Goal: Task Accomplishment & Management: Manage account settings

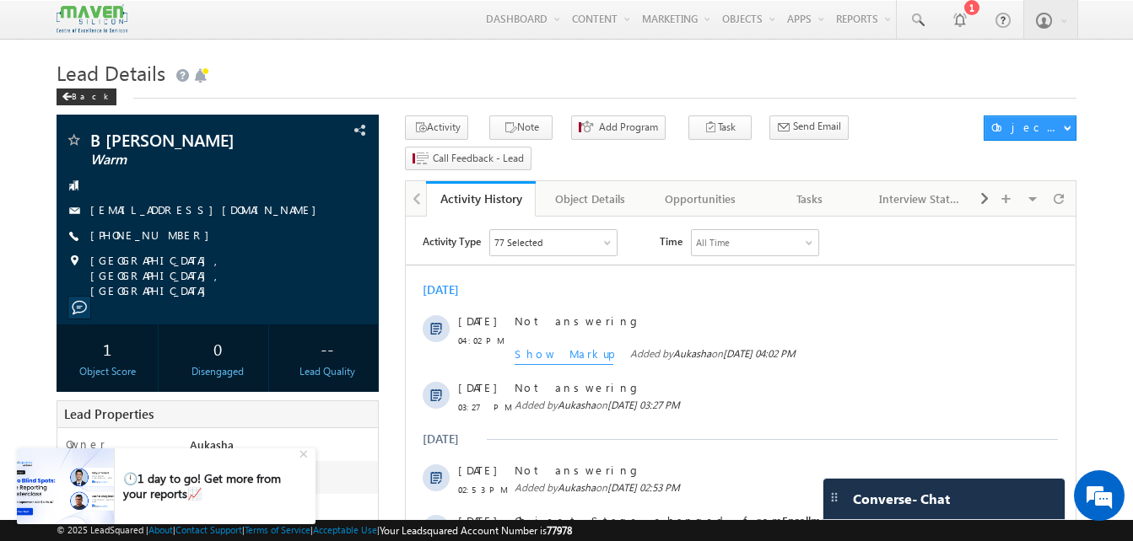
click at [235, 71] on h1 "Lead Details" at bounding box center [567, 71] width 1020 height 33
drag, startPoint x: 180, startPoint y: 232, endPoint x: 172, endPoint y: 235, distance: 9.1
click at [172, 235] on div "[PHONE_NUMBER]" at bounding box center [217, 236] width 305 height 17
copy div "[PHONE_NUMBER]"
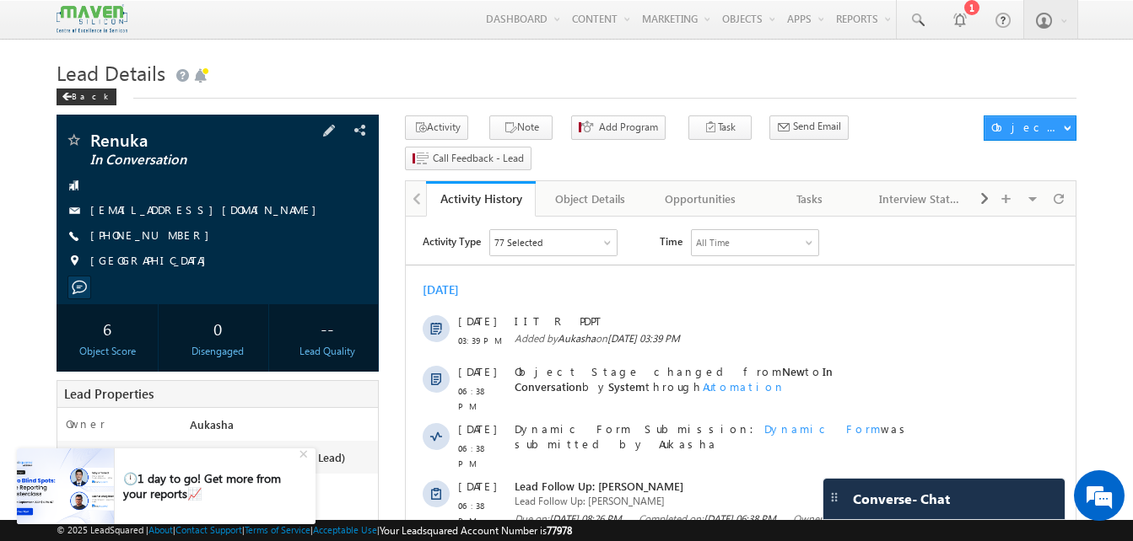
drag, startPoint x: 183, startPoint y: 236, endPoint x: 172, endPoint y: 237, distance: 11.0
click at [172, 237] on div "[PHONE_NUMBER]" at bounding box center [217, 236] width 305 height 17
copy div "[PHONE_NUMBER]"
click at [357, 83] on h1 "Lead Details" at bounding box center [567, 71] width 1020 height 33
click at [526, 71] on h1 "Lead Details" at bounding box center [567, 71] width 1020 height 33
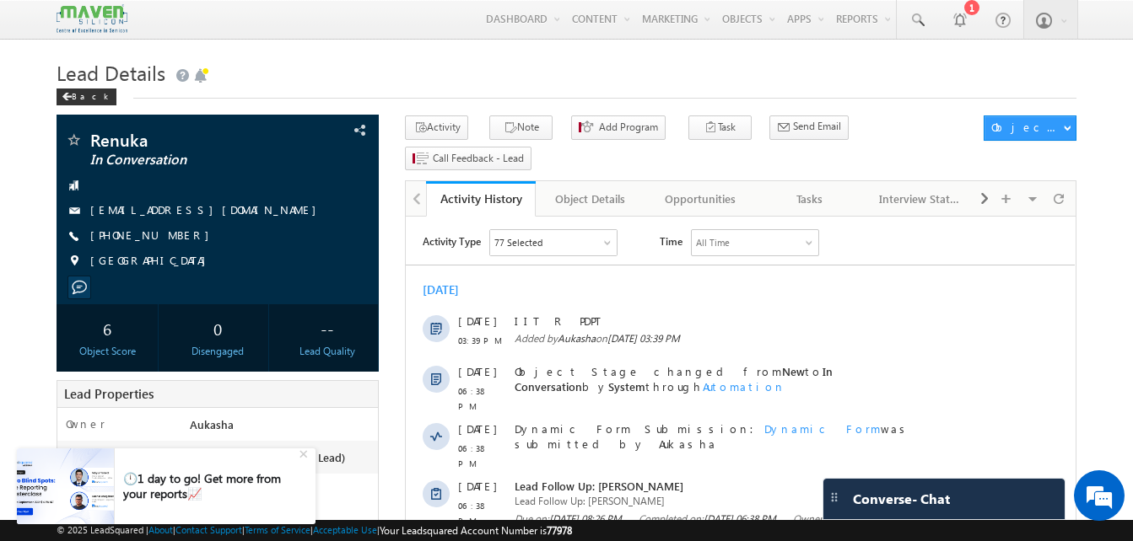
click at [541, 73] on h1 "Lead Details" at bounding box center [567, 71] width 1020 height 33
click at [514, 59] on h1 "Lead Details" at bounding box center [567, 71] width 1020 height 33
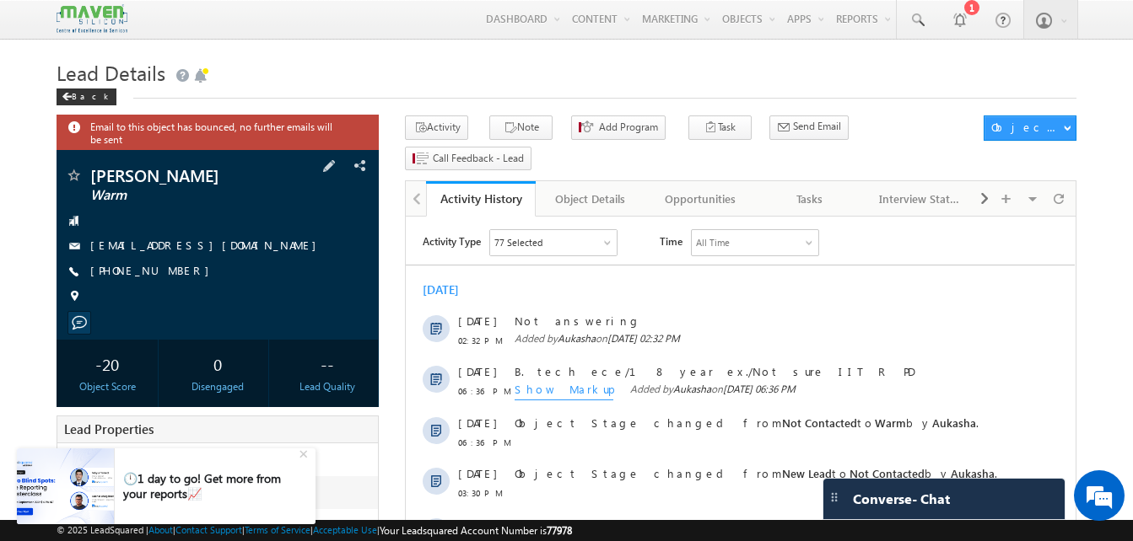
drag, startPoint x: 185, startPoint y: 275, endPoint x: 170, endPoint y: 275, distance: 14.3
click at [170, 275] on div "+91-6362284059" at bounding box center [217, 271] width 305 height 17
copy div "+91-6362284059"
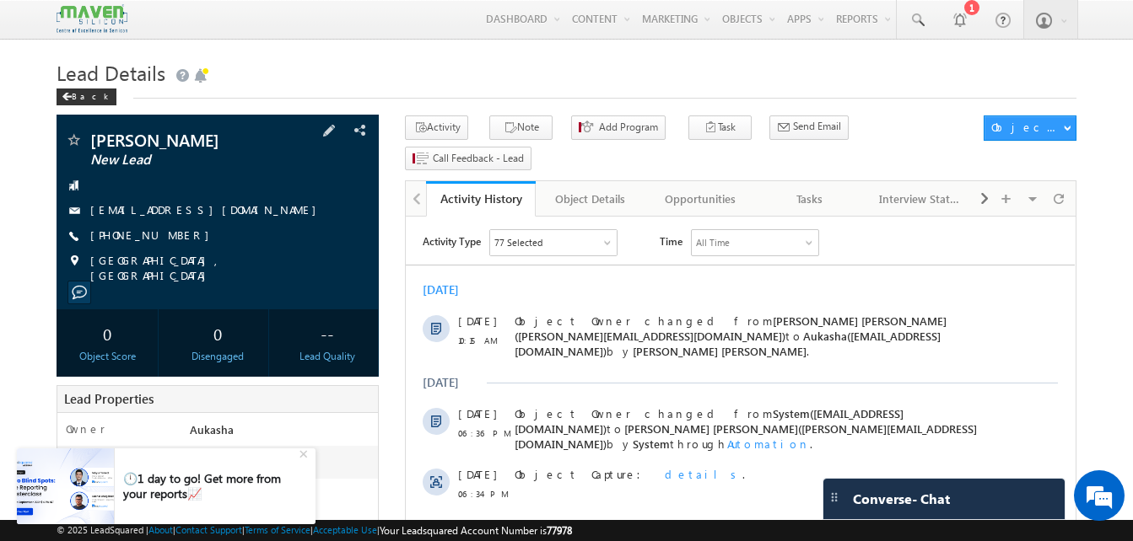
click at [173, 238] on div "[PHONE_NUMBER]" at bounding box center [217, 236] width 305 height 17
copy div "[PHONE_NUMBER]"
click at [919, 21] on span at bounding box center [916, 20] width 17 height 17
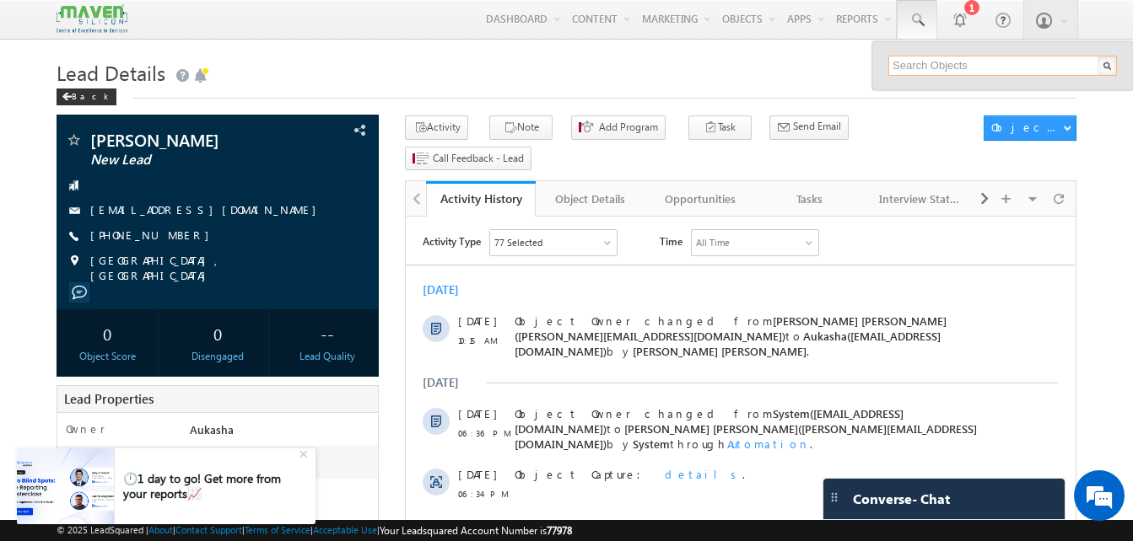
click at [954, 64] on input "text" at bounding box center [1002, 66] width 229 height 20
paste input "9552067110"
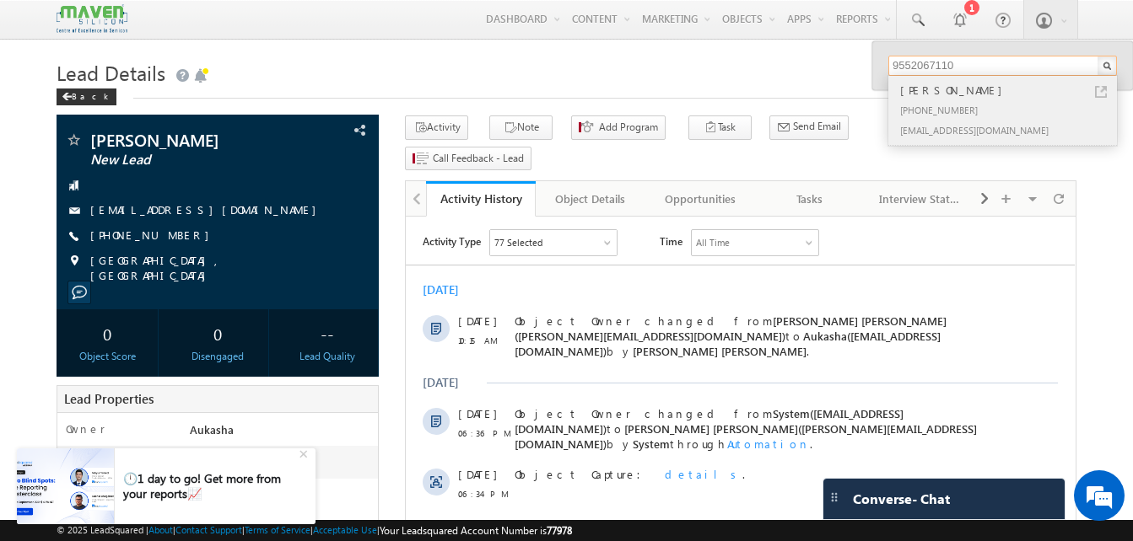
type input "9552067110"
click at [1100, 96] on link at bounding box center [1101, 92] width 12 height 12
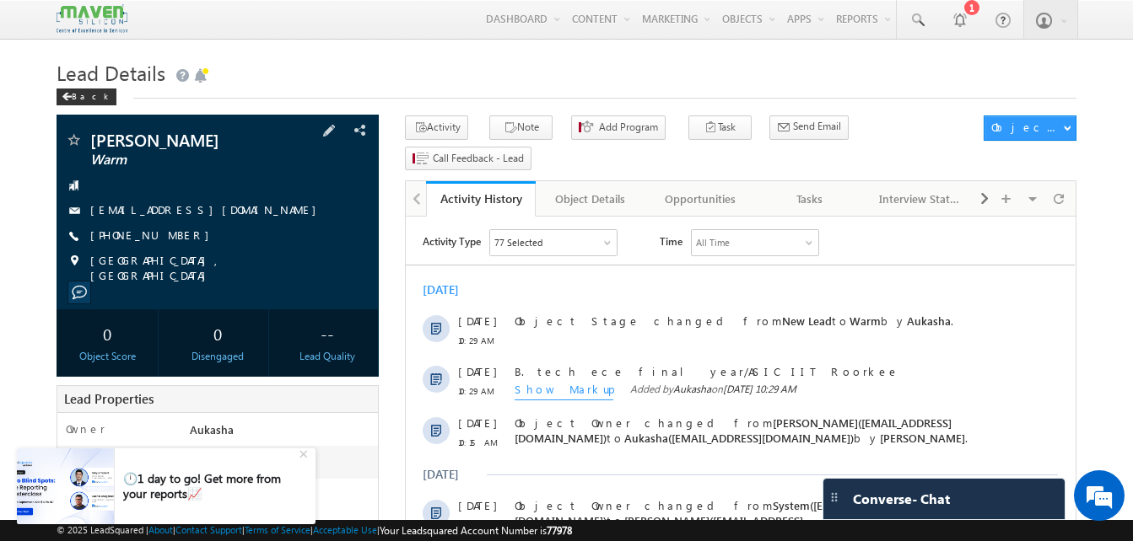
drag, startPoint x: 182, startPoint y: 239, endPoint x: 172, endPoint y: 240, distance: 10.2
click at [172, 240] on div "[PHONE_NUMBER]" at bounding box center [217, 236] width 305 height 17
copy div "[PHONE_NUMBER]"
click at [922, 15] on span at bounding box center [916, 20] width 17 height 17
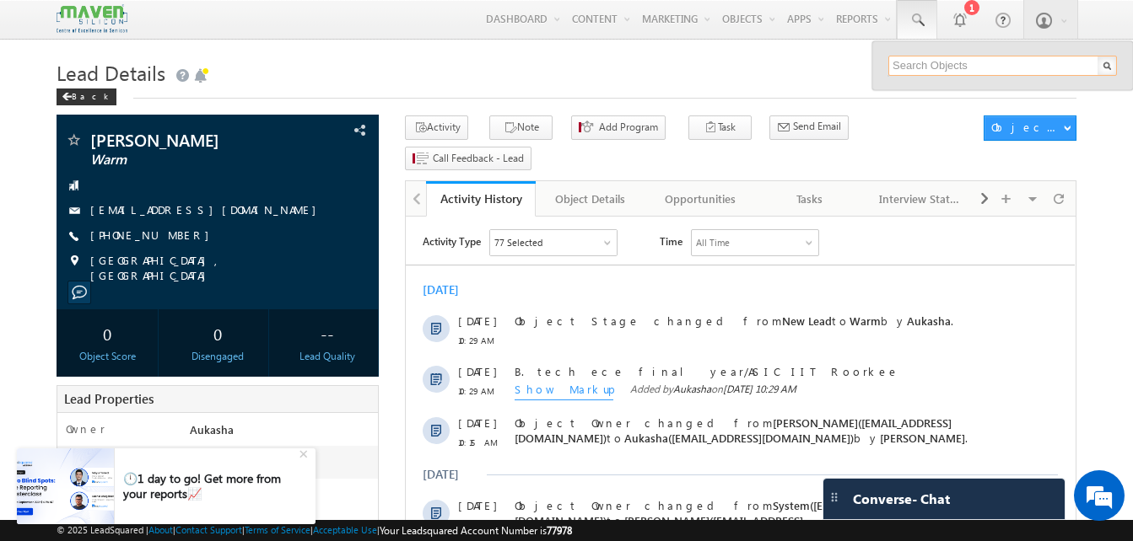
click at [920, 64] on input "text" at bounding box center [1002, 66] width 229 height 20
paste input "7046950385"
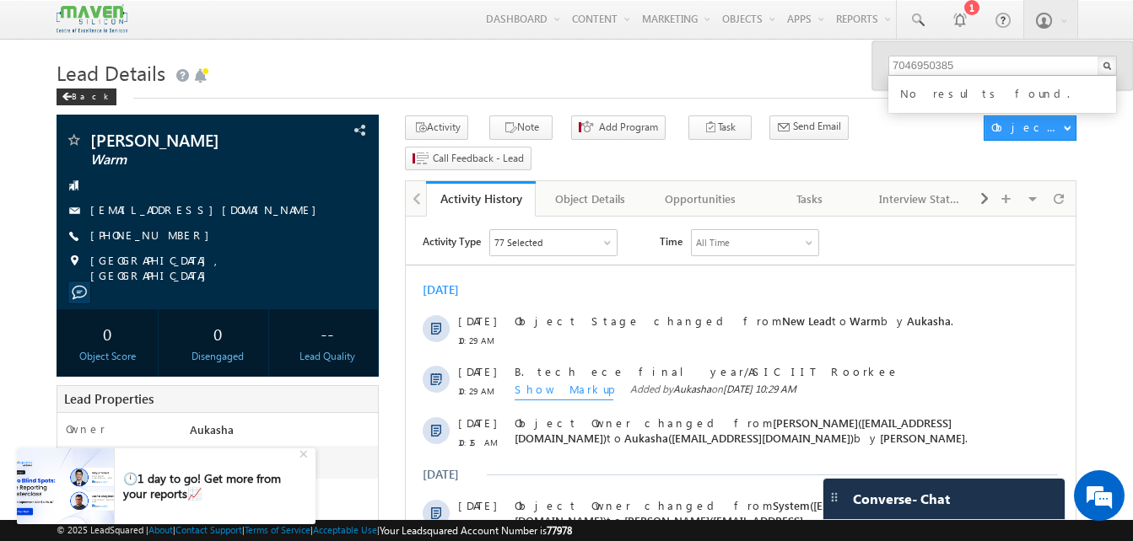
click at [802, 88] on h1 "Lead Details" at bounding box center [567, 71] width 1020 height 33
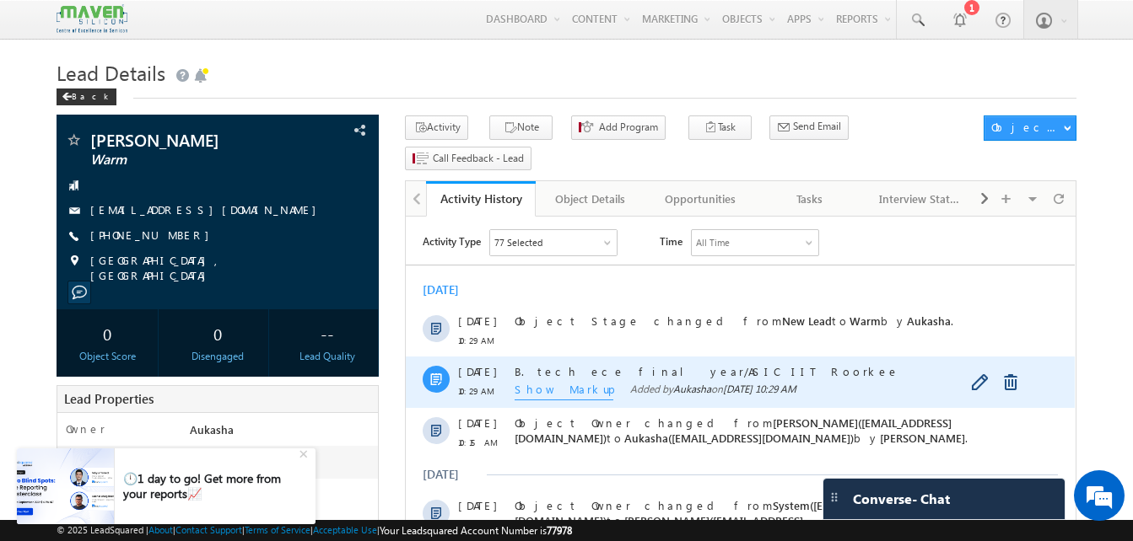
click at [535, 396] on span "Show Markup" at bounding box center [563, 391] width 99 height 19
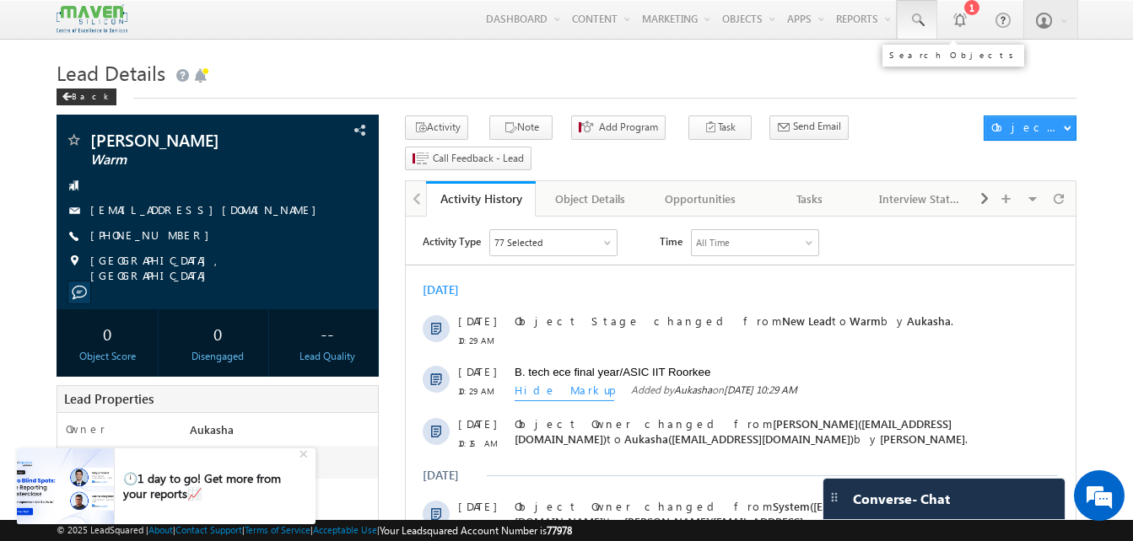
click at [921, 29] on link at bounding box center [916, 19] width 40 height 39
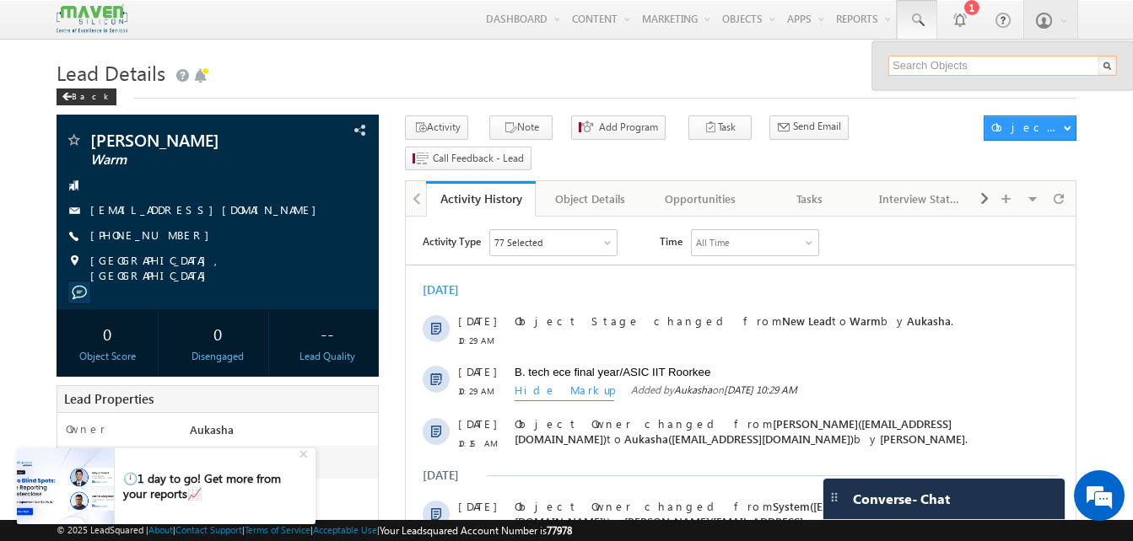
click at [940, 62] on input "text" at bounding box center [1002, 66] width 229 height 20
click at [978, 71] on input "9715011951" at bounding box center [1002, 66] width 229 height 20
paste input "48915200"
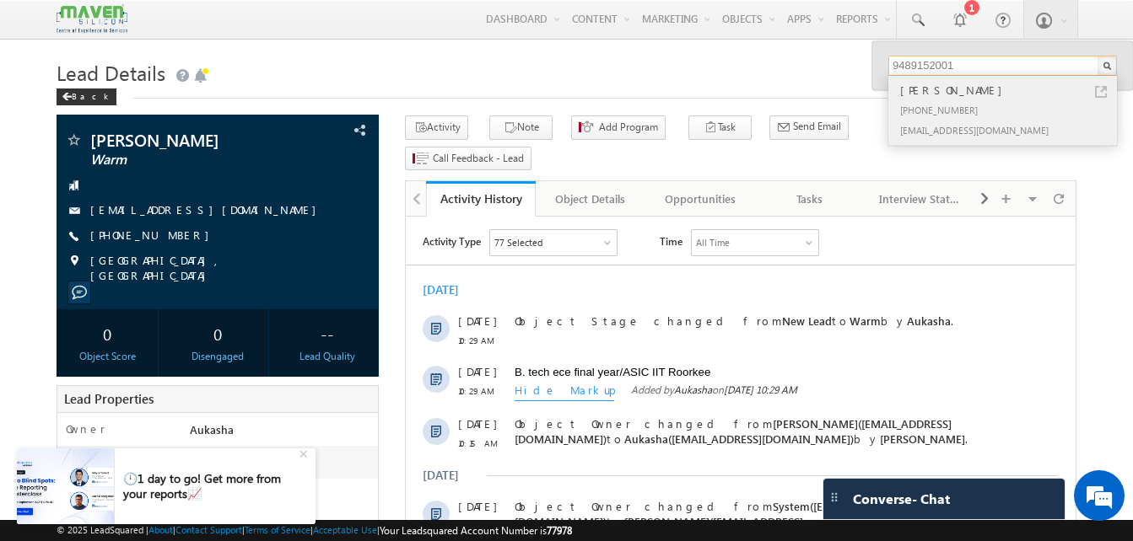
type input "9489152001"
click at [1104, 91] on link at bounding box center [1101, 92] width 12 height 12
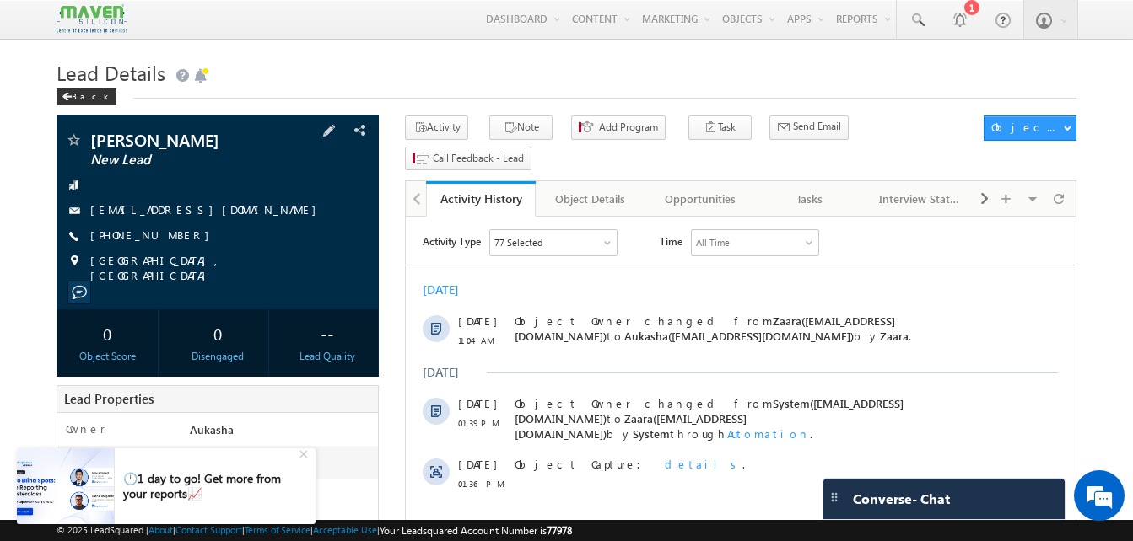
click at [171, 238] on div "[PHONE_NUMBER]" at bounding box center [217, 236] width 305 height 17
copy div "[PHONE_NUMBER]"
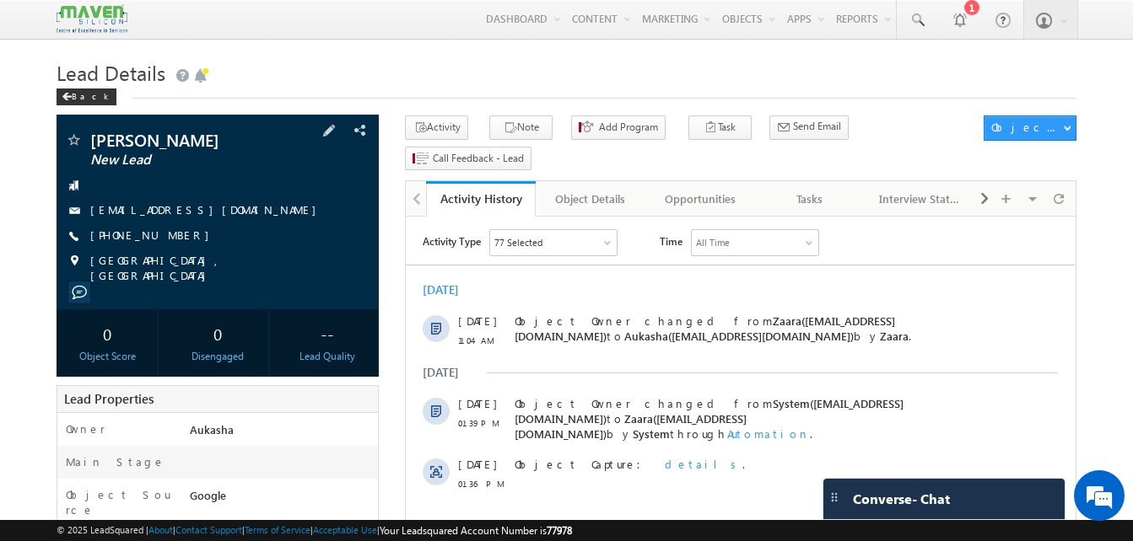
drag, startPoint x: 188, startPoint y: 235, endPoint x: 173, endPoint y: 239, distance: 15.6
click at [173, 239] on div "[PHONE_NUMBER]" at bounding box center [217, 236] width 305 height 17
copy div "[PHONE_NUMBER]"
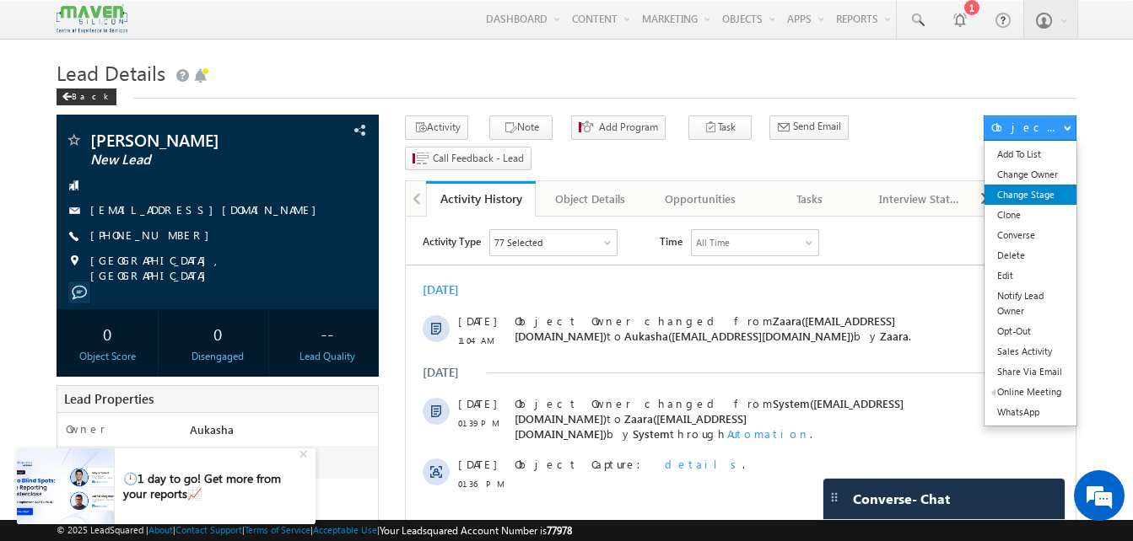
click at [1038, 199] on link "Change Stage" at bounding box center [1030, 195] width 92 height 20
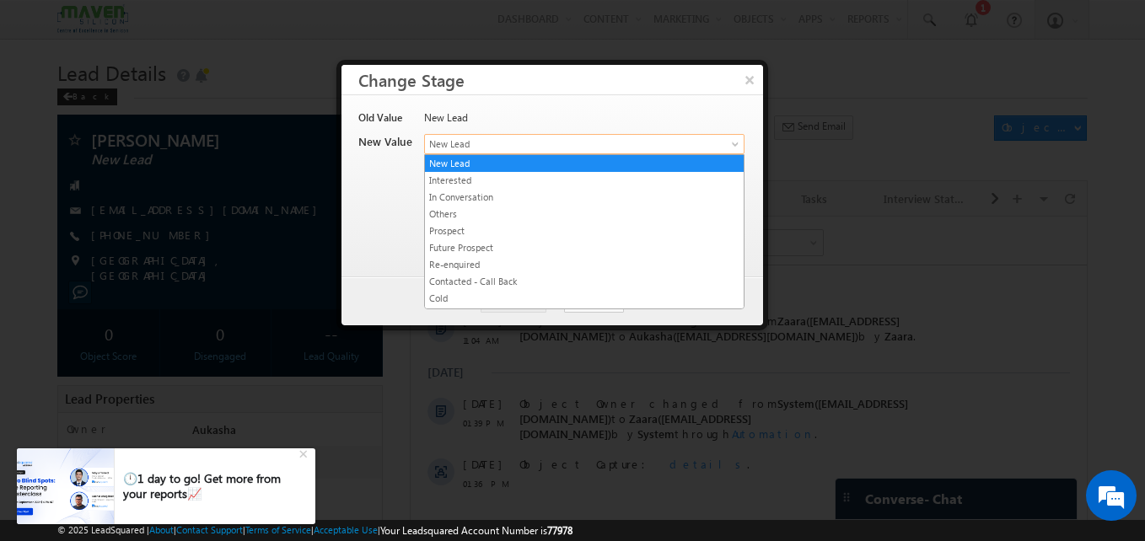
click at [564, 142] on span "New Lead" at bounding box center [556, 144] width 263 height 15
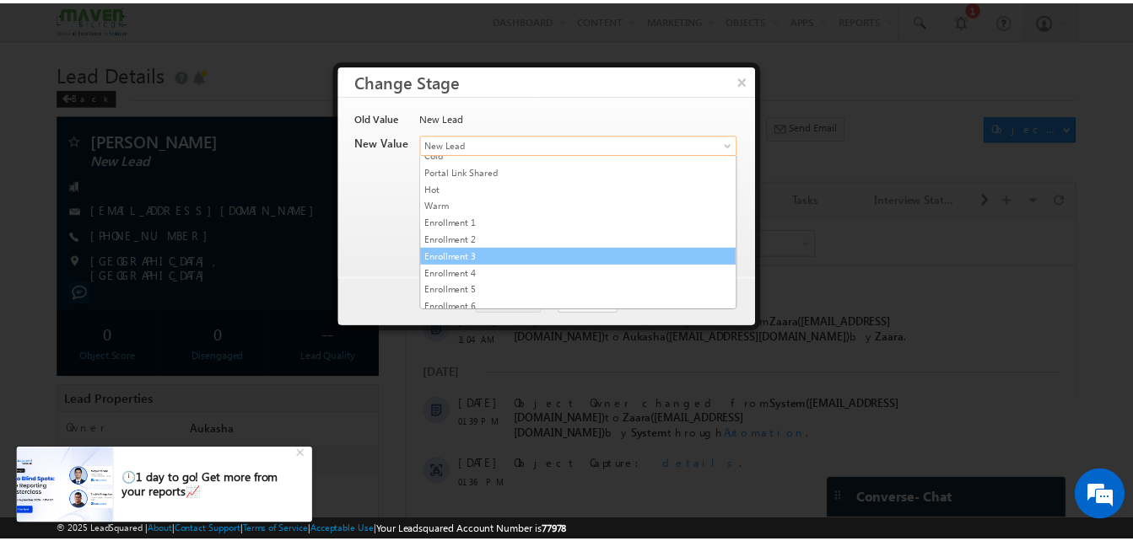
scroll to position [319, 0]
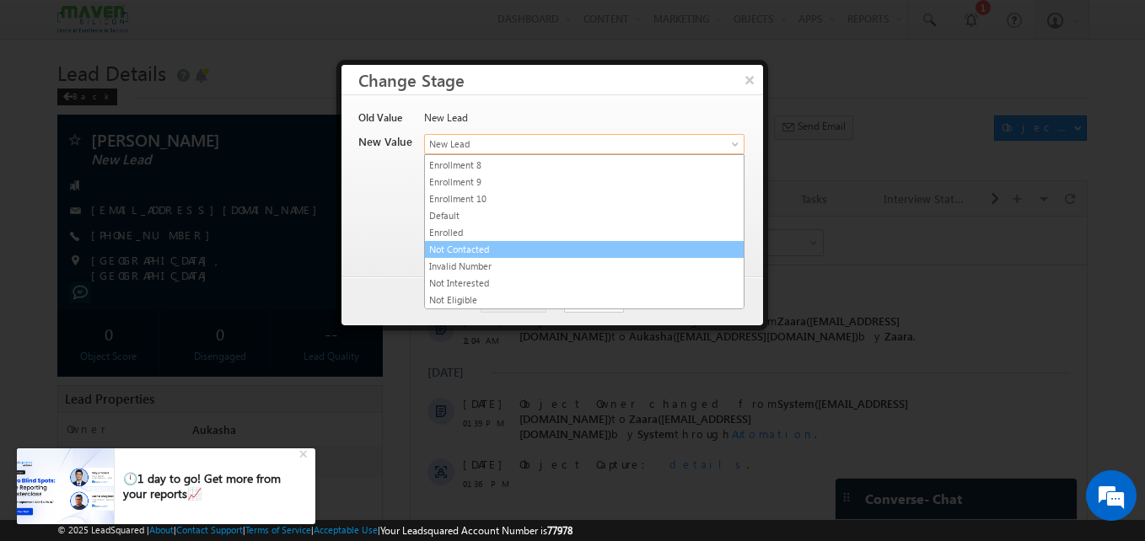
click at [516, 251] on link "Not Contacted" at bounding box center [584, 249] width 319 height 15
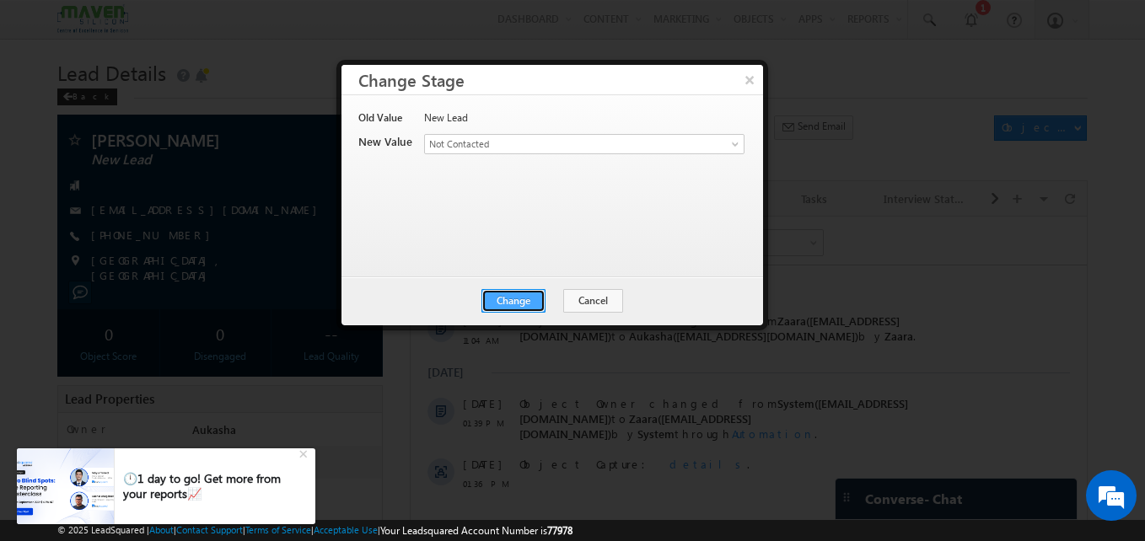
click at [531, 299] on button "Change" at bounding box center [514, 301] width 64 height 24
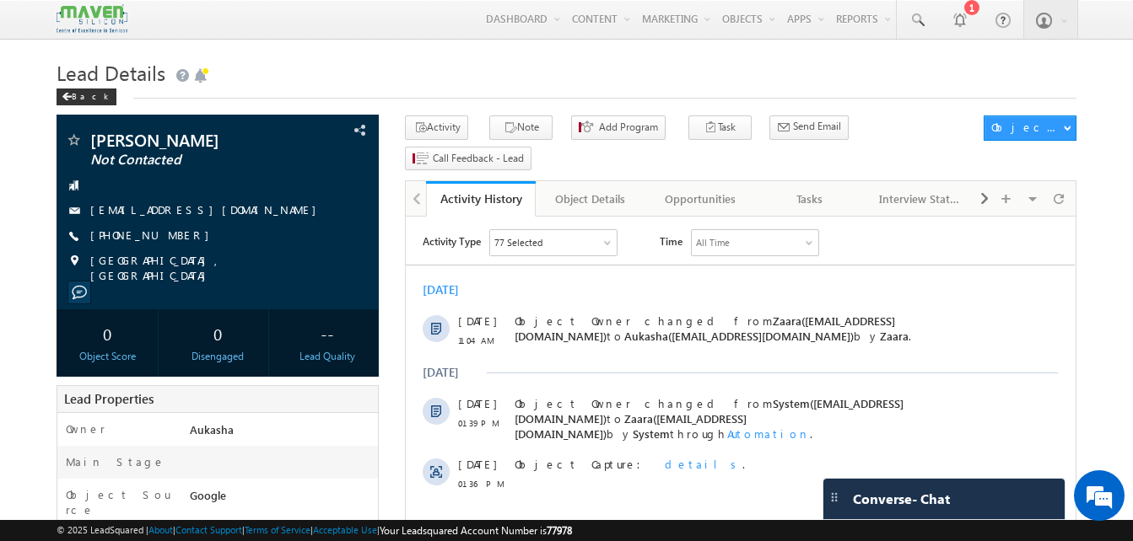
click at [410, 67] on h1 "Lead Details" at bounding box center [567, 71] width 1020 height 33
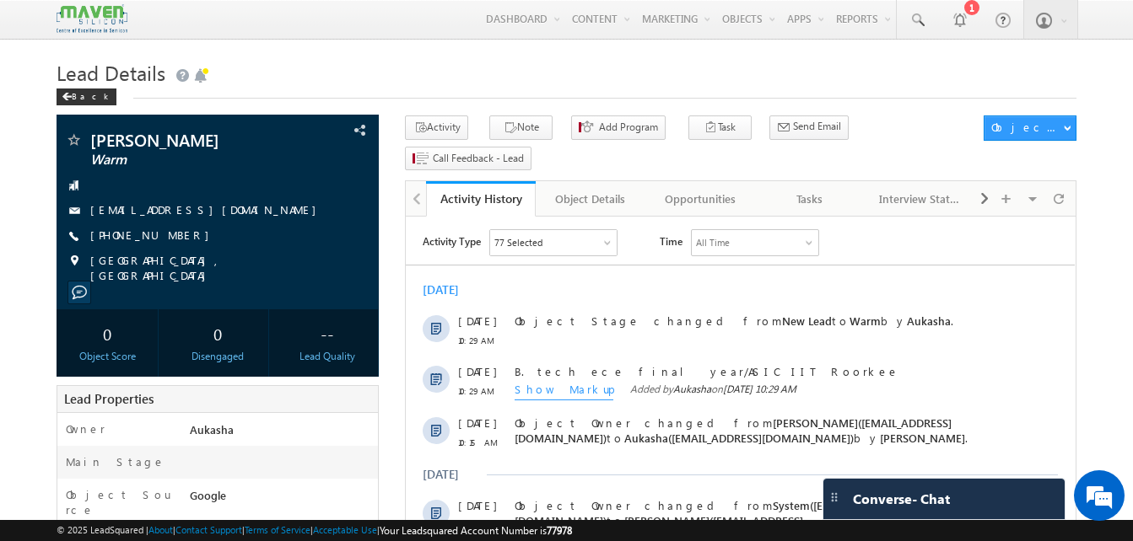
click at [476, 88] on h1 "Lead Details" at bounding box center [567, 71] width 1020 height 33
